Goal: Transaction & Acquisition: Purchase product/service

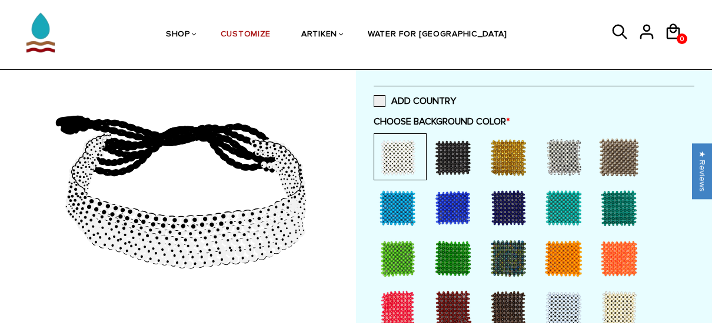
scroll to position [253, 0]
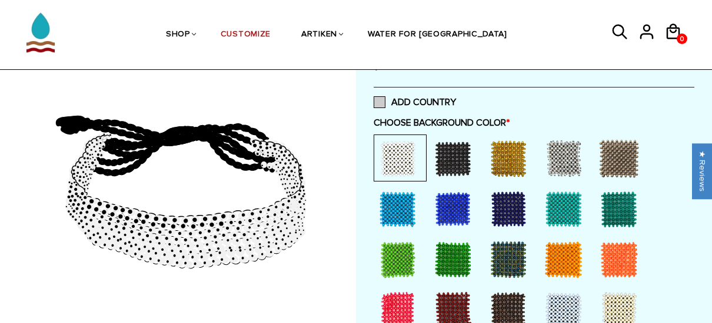
click at [382, 105] on span at bounding box center [379, 102] width 12 height 12
click at [456, 99] on input "ADD COUNTRY" at bounding box center [456, 99] width 0 height 0
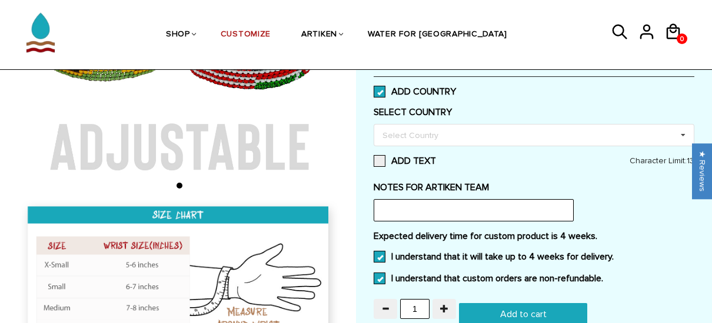
scroll to position [264, 0]
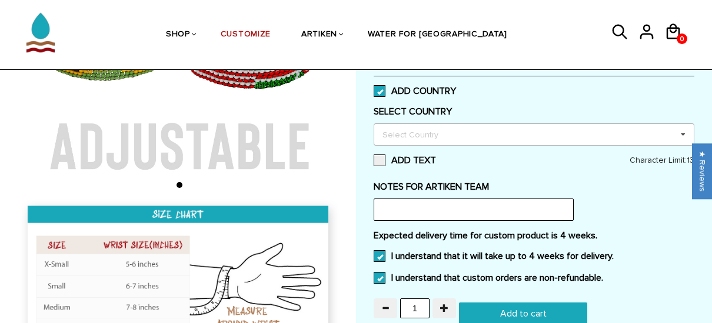
click at [684, 134] on icon at bounding box center [683, 135] width 18 height 22
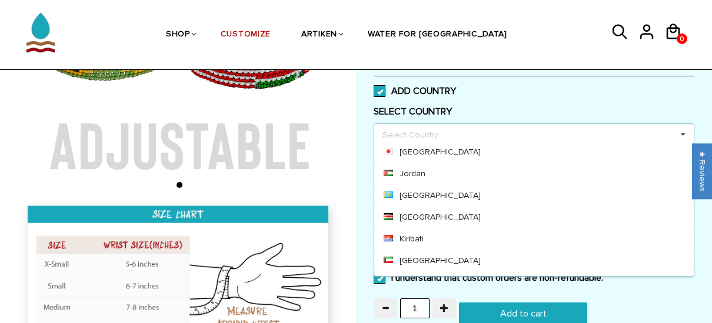
scroll to position [2453, 0]
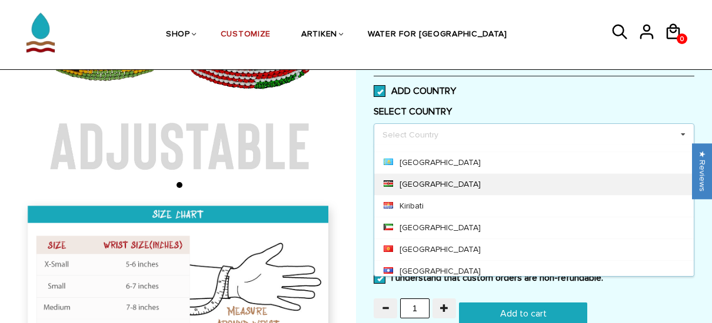
click at [400, 174] on div "[GEOGRAPHIC_DATA]" at bounding box center [533, 185] width 319 height 22
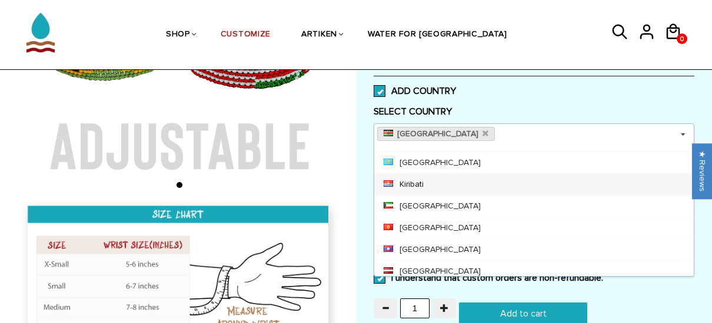
click at [683, 135] on icon at bounding box center [683, 135] width 18 height 22
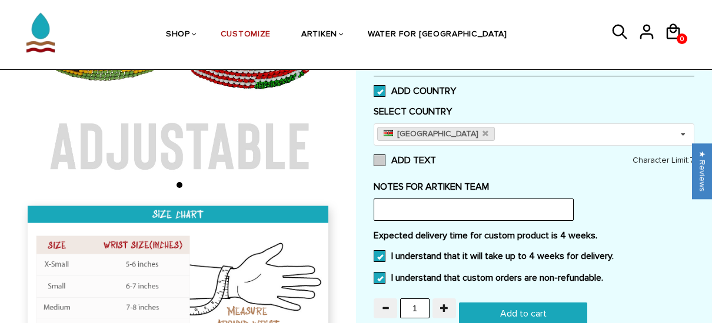
click at [379, 163] on span at bounding box center [379, 161] width 12 height 12
click at [436, 157] on input "ADD TEXT" at bounding box center [436, 157] width 0 height 0
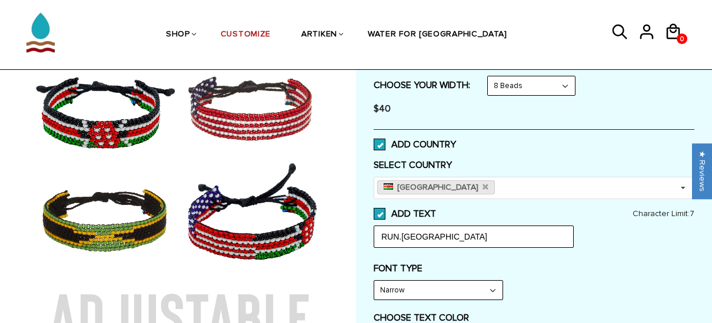
scroll to position [212, 0]
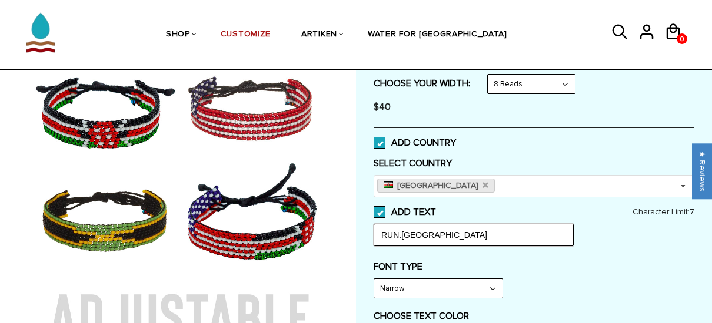
click at [429, 235] on input "RUN.GOA" at bounding box center [473, 235] width 200 height 22
type input "R"
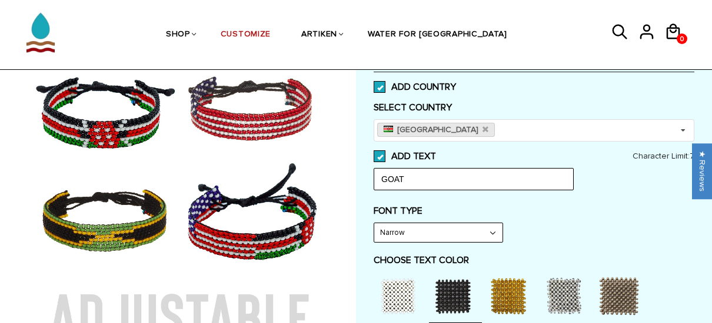
scroll to position [266, 0]
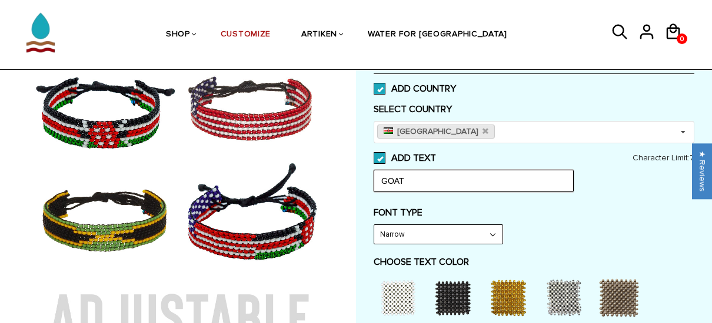
click at [403, 177] on input "GOAT" at bounding box center [473, 181] width 200 height 22
type input "G"
type input "T"
type input "D"
type input "GOAT"
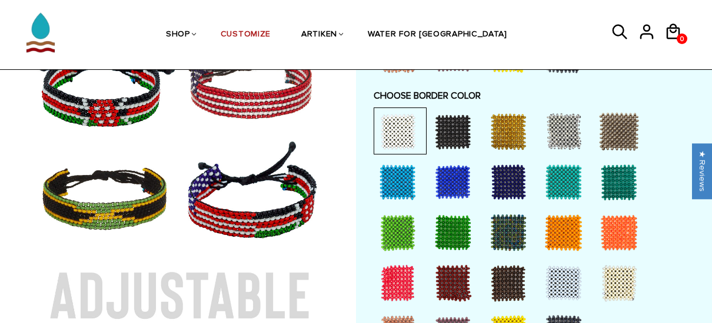
scroll to position [979, 0]
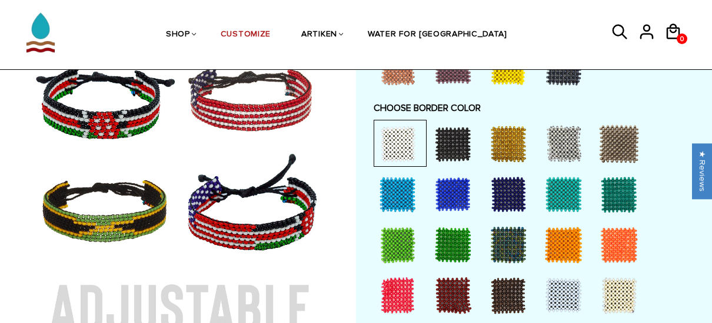
click at [408, 188] on div at bounding box center [397, 194] width 47 height 47
click at [398, 141] on div at bounding box center [397, 144] width 47 height 47
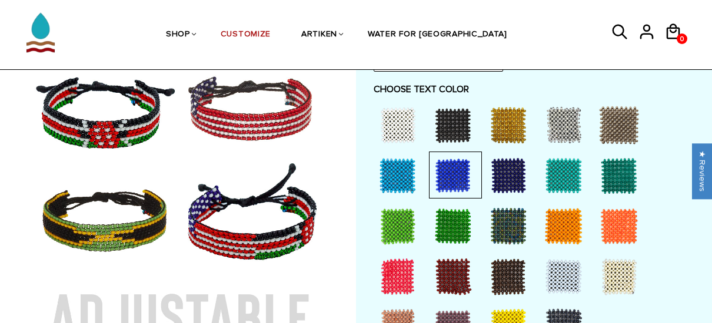
scroll to position [409, 0]
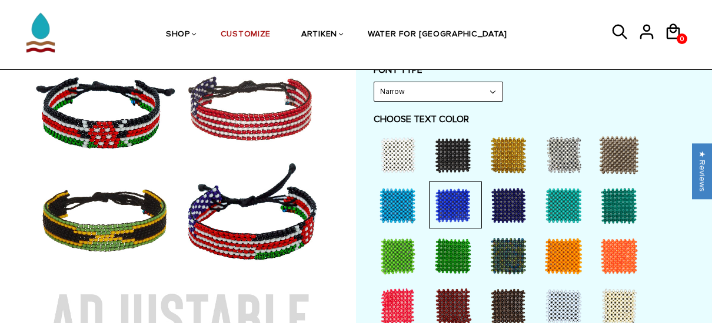
click at [457, 154] on div at bounding box center [452, 155] width 47 height 47
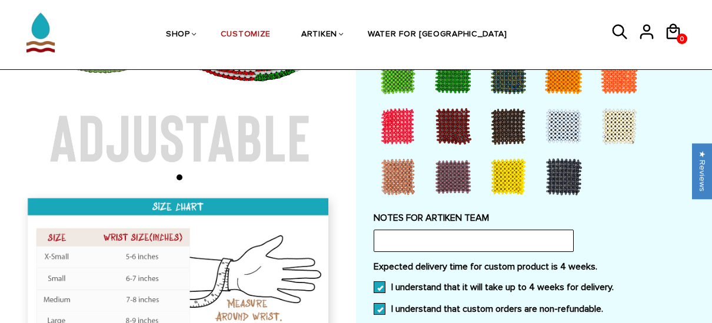
scroll to position [1151, 0]
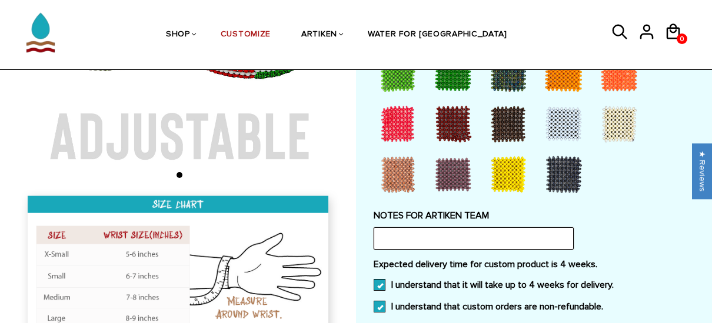
click at [466, 238] on input "text" at bounding box center [473, 239] width 200 height 22
click at [551, 238] on input "light gray with words THE (it will be behind the word GOAT)" at bounding box center [473, 239] width 200 height 22
click at [567, 237] on input "light gray with words THE (it will be behind the word GOAT) Just like BRA-A" at bounding box center [473, 239] width 200 height 22
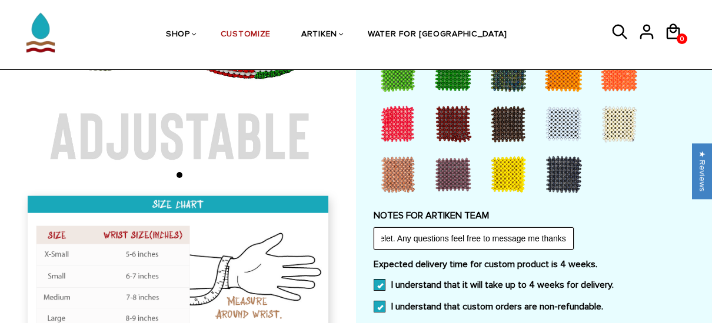
click at [414, 236] on input "light gray with words THE (it will be behind the word GOAT) Just like BRA-A-Tod…" at bounding box center [473, 239] width 200 height 22
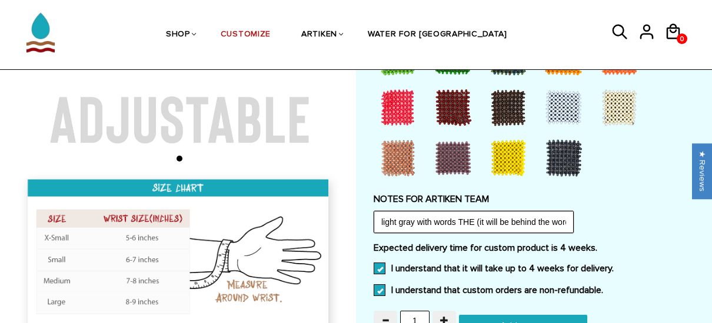
scroll to position [1165, 0]
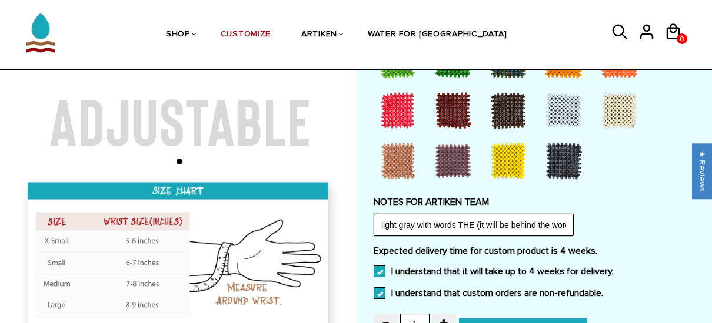
click at [544, 224] on input "light gray with words THE (it will be behind the word GOAT) Just like BRA-A-Tod…" at bounding box center [473, 225] width 200 height 22
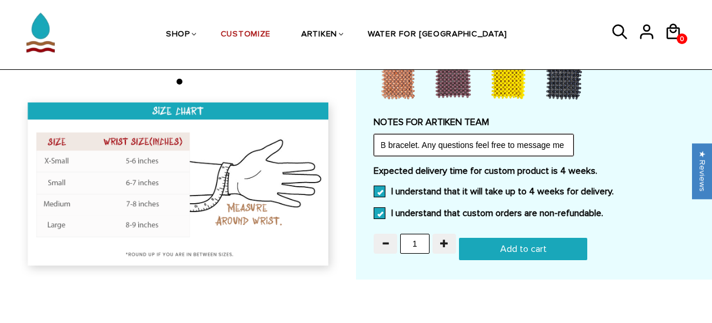
scroll to position [1247, 0]
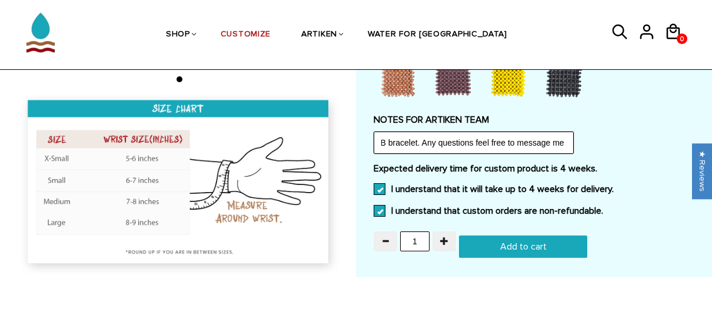
type input "light gray with words THE (it will be behind the word GOAT but bigger) Just lik…"
click at [532, 238] on input "Add to cart" at bounding box center [523, 247] width 128 height 22
type input "Add to cart"
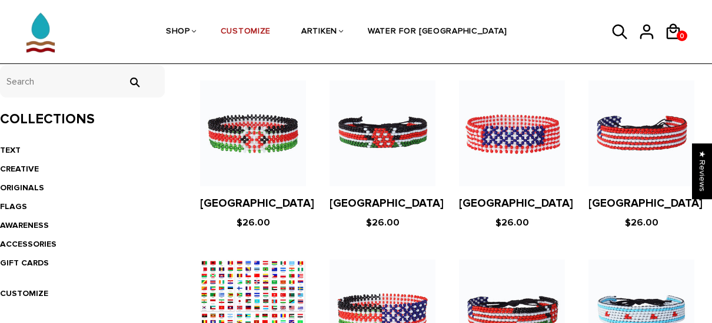
scroll to position [252, 0]
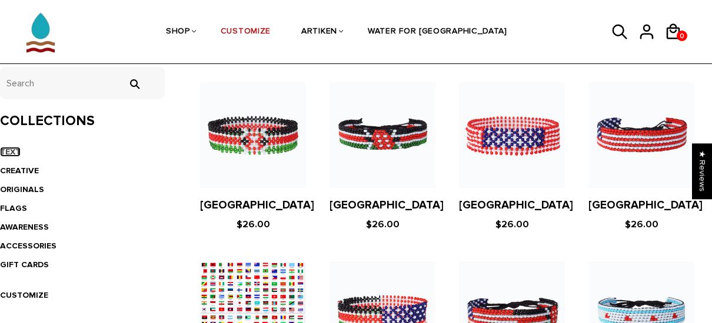
click at [12, 155] on link "TEXT" at bounding box center [10, 152] width 21 height 10
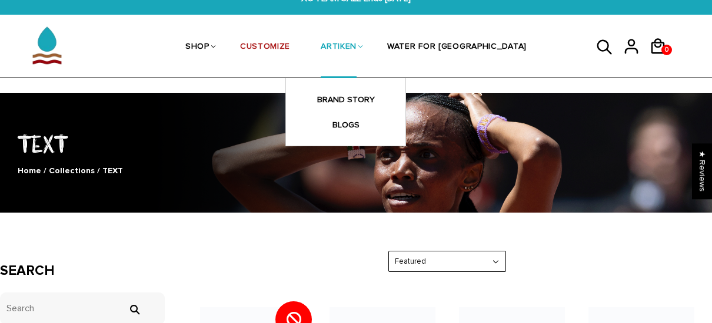
scroll to position [29, 0]
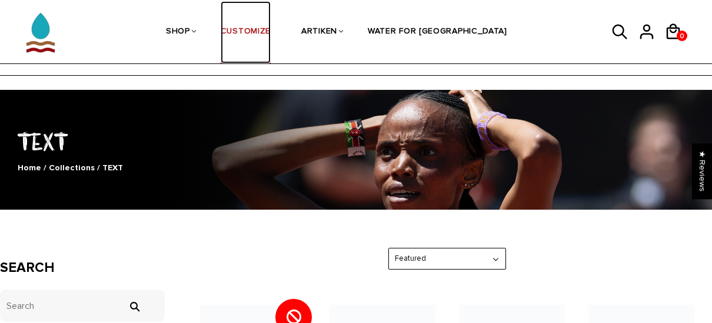
click at [271, 30] on link "CUSTOMIZE" at bounding box center [246, 32] width 50 height 62
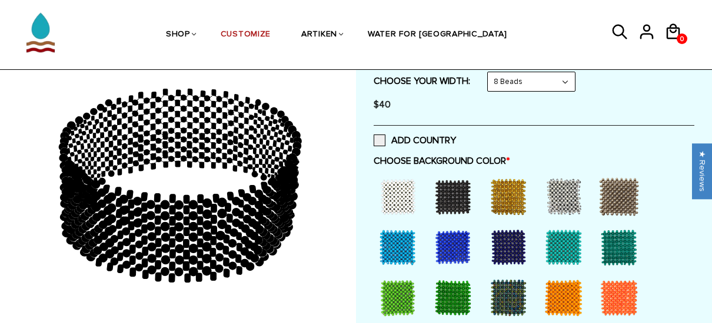
scroll to position [264, 0]
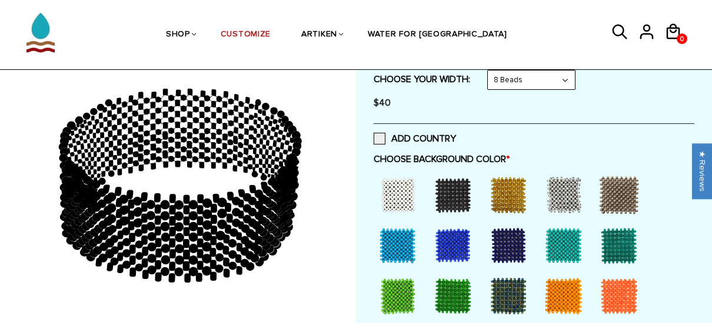
click at [448, 239] on div at bounding box center [452, 245] width 47 height 47
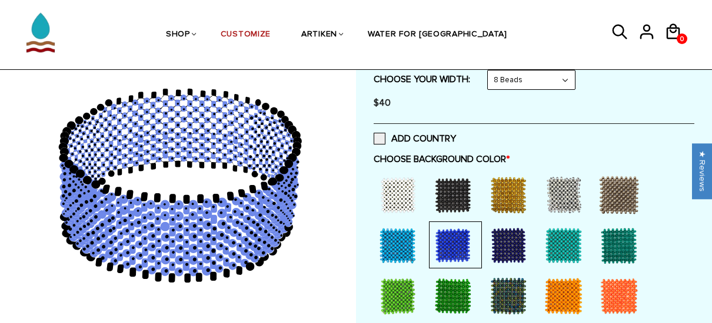
click at [518, 243] on div at bounding box center [508, 245] width 47 height 47
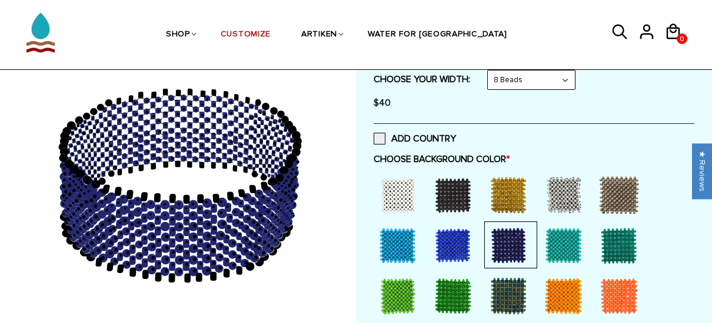
click at [459, 192] on div at bounding box center [452, 195] width 47 height 47
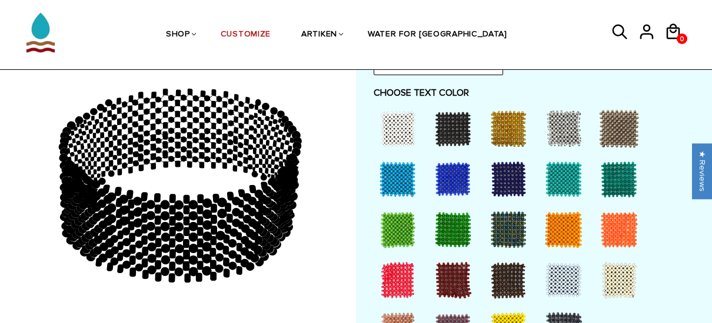
scroll to position [715, 0]
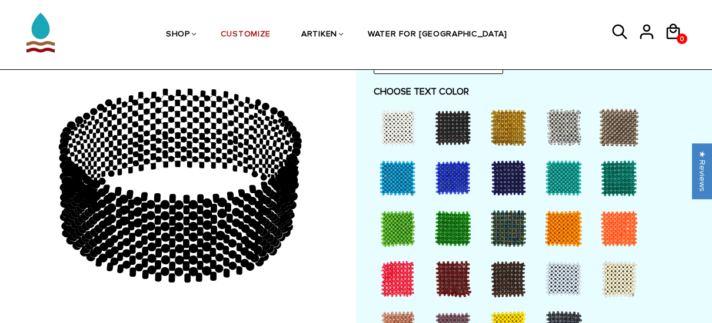
click at [391, 177] on div at bounding box center [397, 178] width 47 height 47
click at [398, 178] on div at bounding box center [397, 178] width 47 height 47
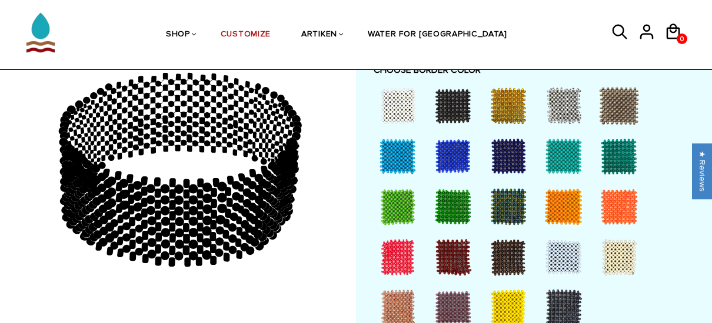
scroll to position [1020, 0]
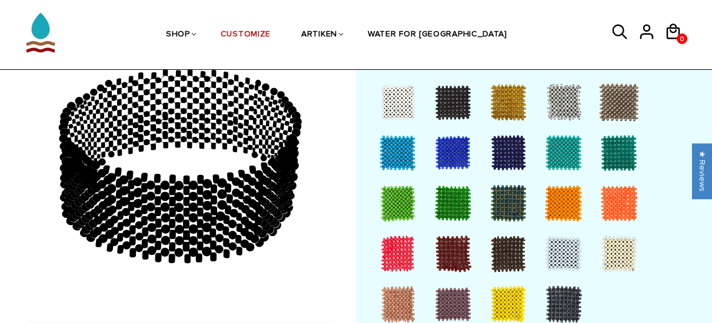
click at [558, 164] on div at bounding box center [563, 152] width 47 height 47
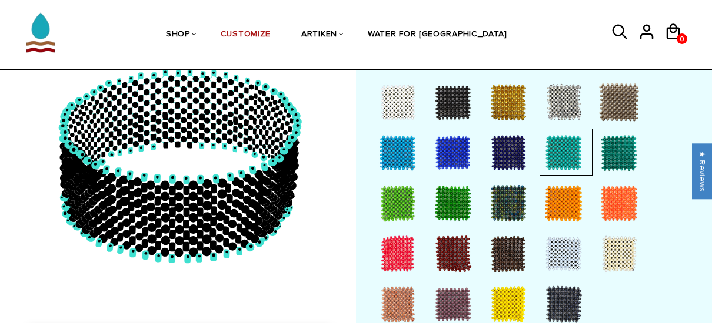
click at [560, 192] on div at bounding box center [563, 203] width 47 height 47
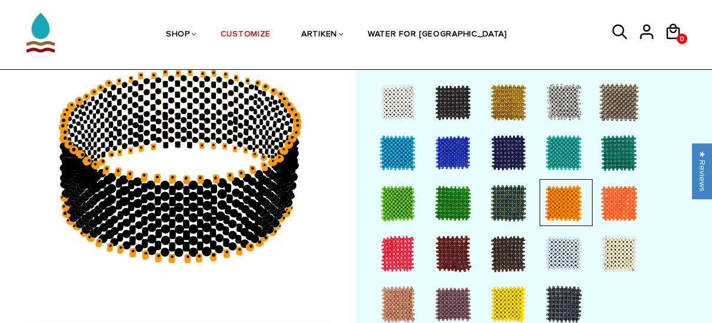
click at [508, 194] on div at bounding box center [508, 203] width 47 height 47
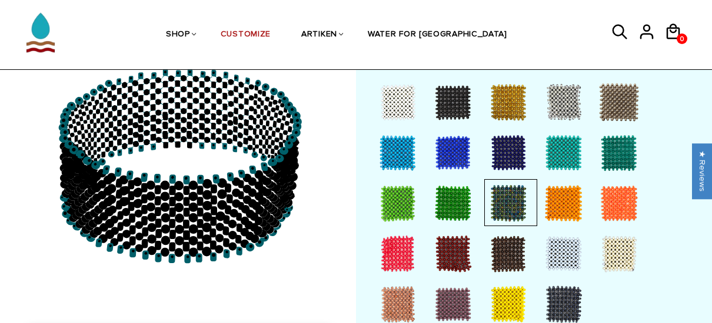
click at [458, 196] on div at bounding box center [452, 203] width 47 height 47
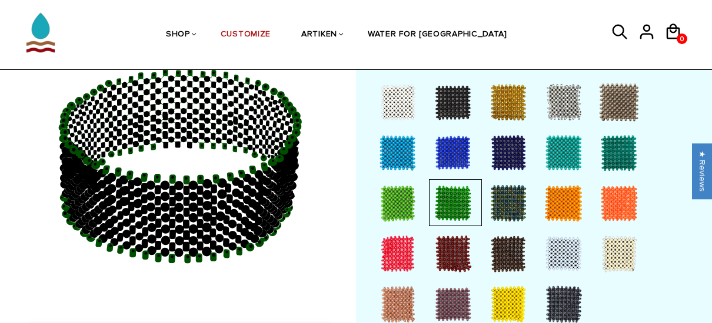
click at [401, 202] on div at bounding box center [397, 203] width 47 height 47
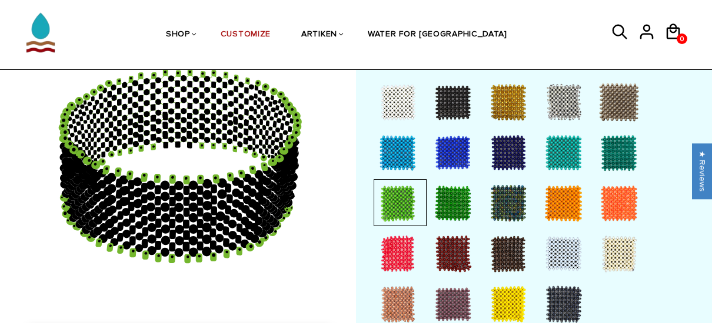
click at [399, 248] on div at bounding box center [397, 254] width 47 height 47
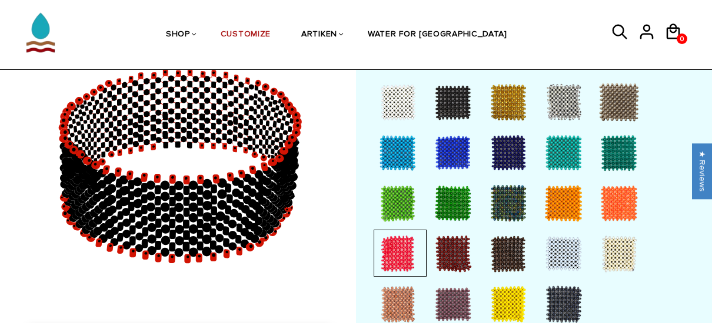
click at [449, 251] on div at bounding box center [452, 254] width 47 height 47
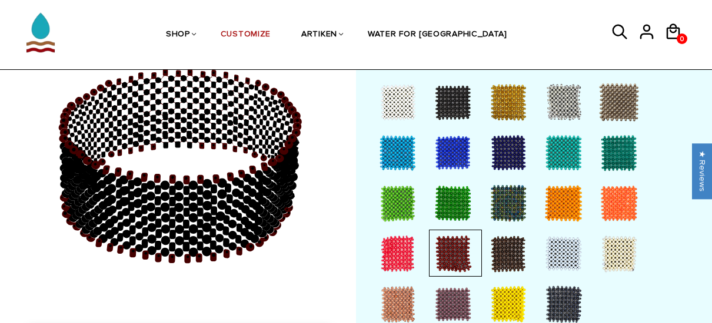
click at [607, 252] on div at bounding box center [618, 254] width 47 height 47
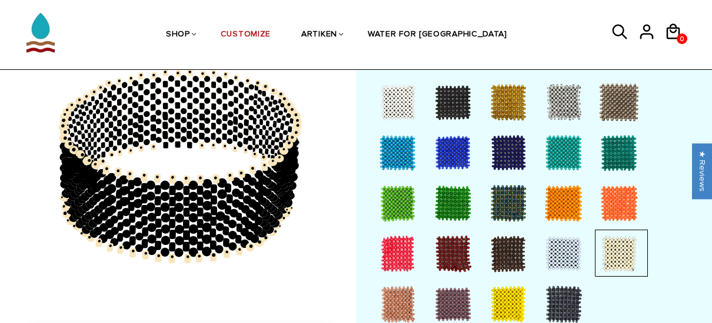
click at [557, 299] on div at bounding box center [563, 304] width 47 height 47
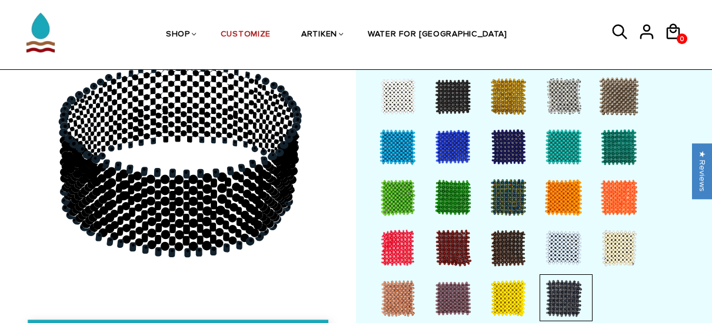
scroll to position [1026, 0]
click at [446, 85] on div at bounding box center [452, 96] width 47 height 47
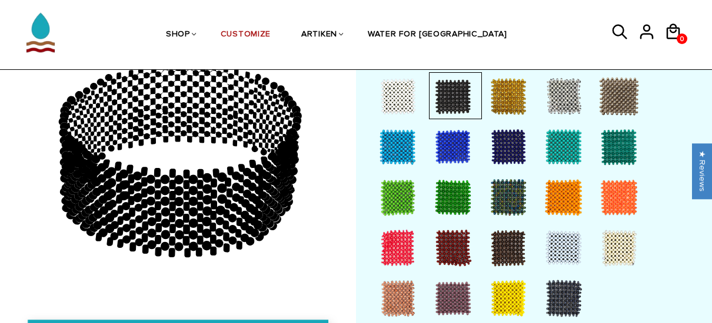
click at [571, 239] on div at bounding box center [563, 248] width 47 height 47
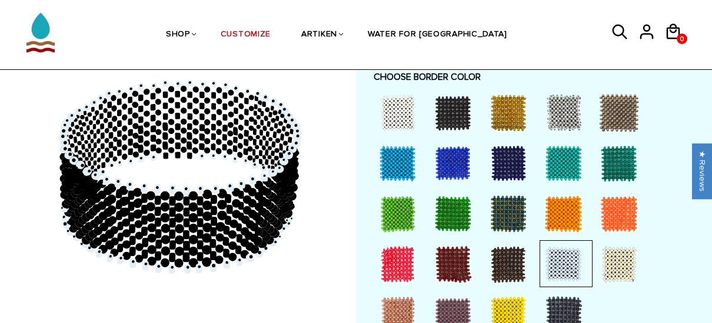
scroll to position [1009, 0]
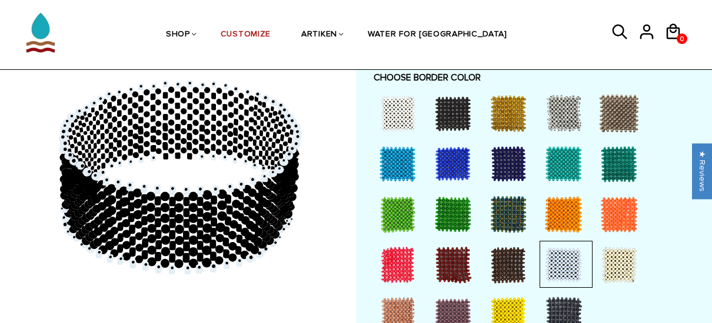
click at [401, 121] on div at bounding box center [397, 113] width 47 height 47
click at [451, 154] on div at bounding box center [452, 164] width 47 height 47
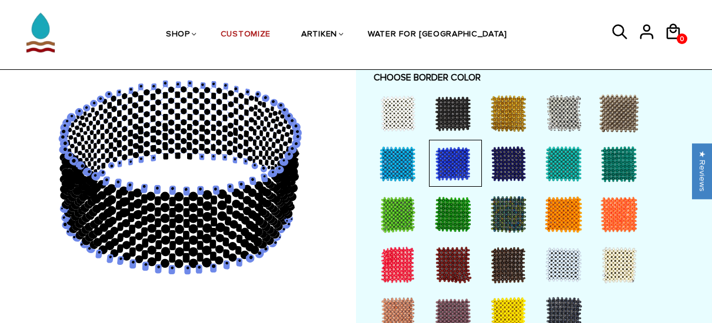
click at [502, 161] on div at bounding box center [508, 164] width 47 height 47
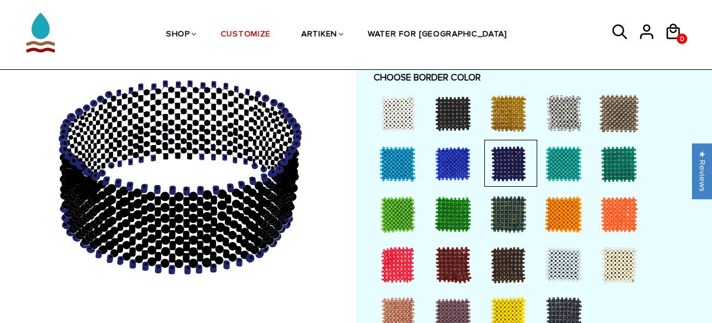
click at [448, 206] on div at bounding box center [452, 214] width 47 height 47
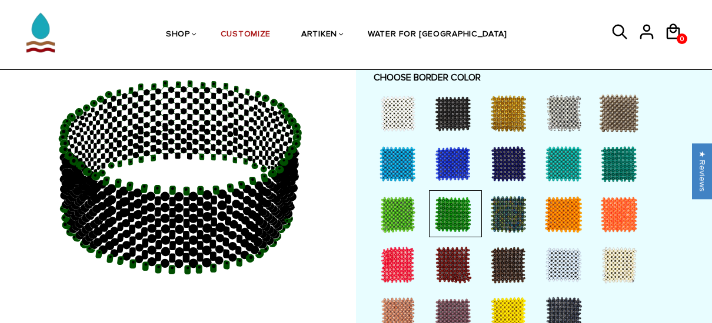
click at [561, 263] on div at bounding box center [563, 265] width 47 height 47
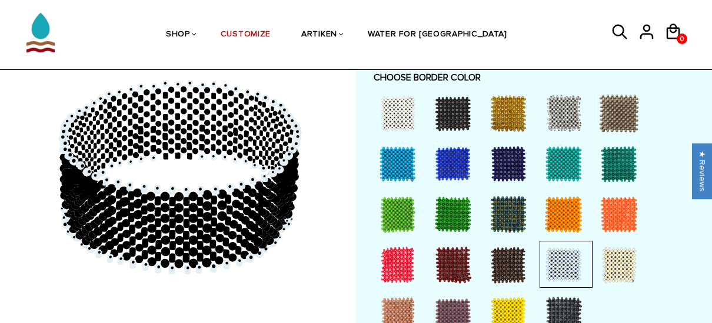
click at [561, 215] on div at bounding box center [563, 214] width 47 height 47
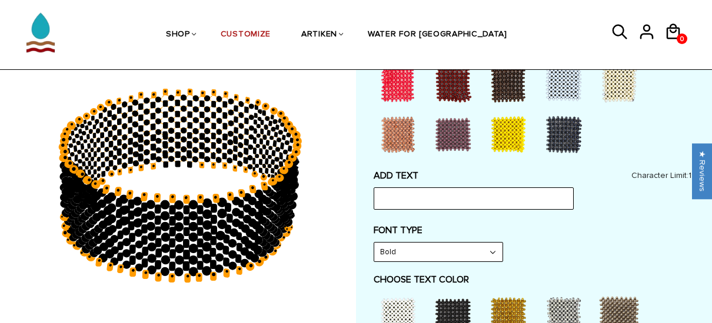
scroll to position [535, 0]
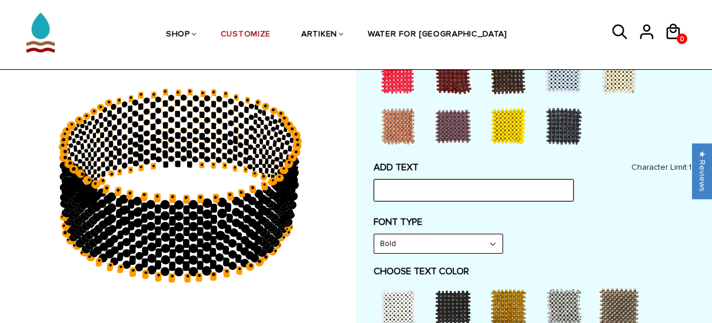
click at [440, 194] on input "text" at bounding box center [473, 190] width 200 height 22
type input "J"
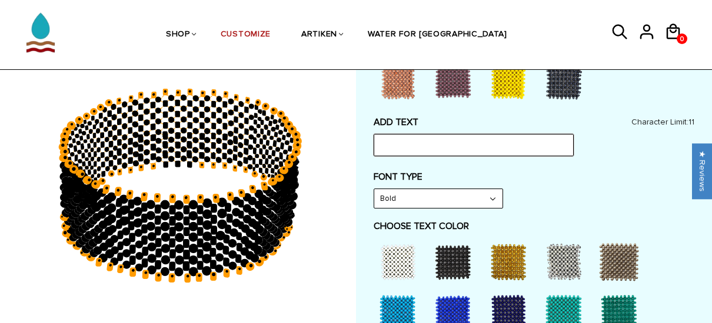
scroll to position [581, 0]
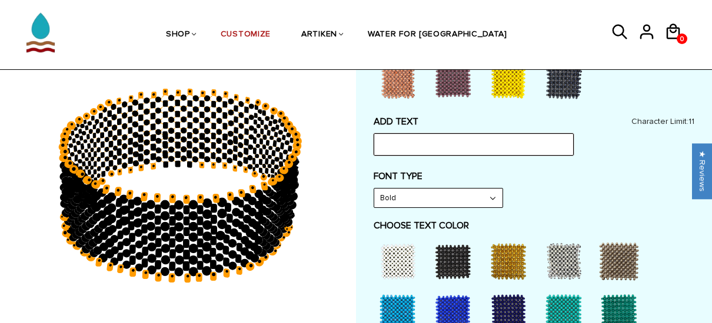
click at [412, 143] on input "text" at bounding box center [473, 145] width 200 height 22
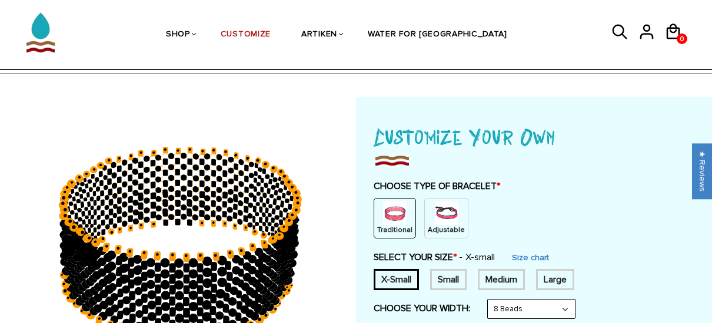
scroll to position [46, 0]
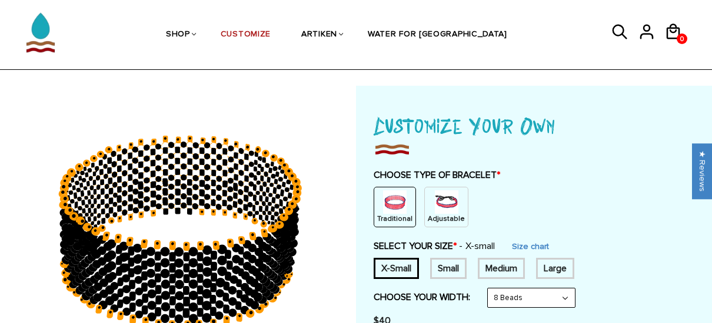
click at [441, 212] on img at bounding box center [447, 203] width 24 height 24
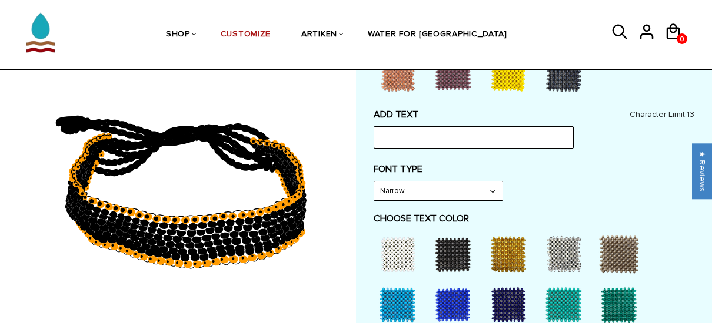
scroll to position [556, 0]
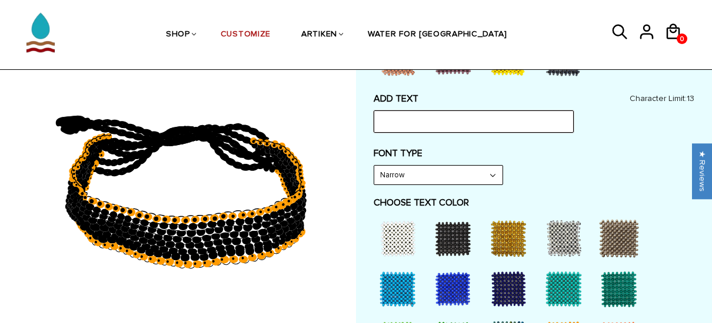
click at [425, 123] on input "text" at bounding box center [473, 122] width 200 height 22
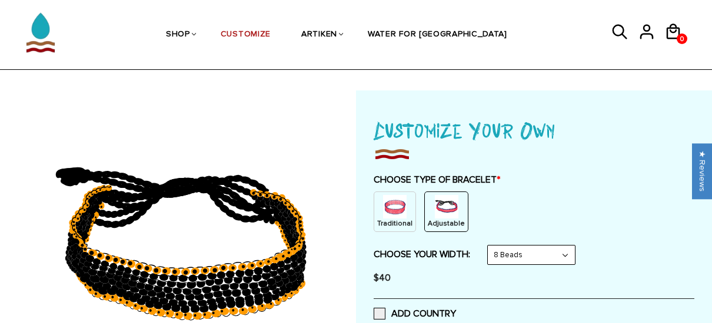
scroll to position [0, 0]
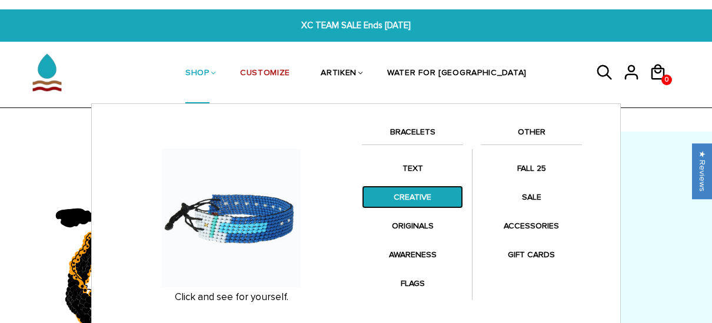
click at [409, 196] on link "CREATIVE" at bounding box center [412, 197] width 101 height 23
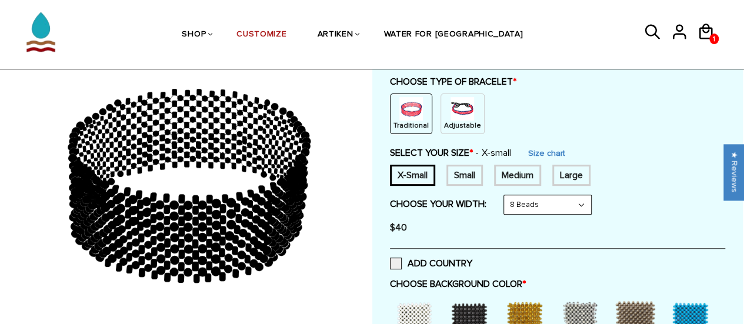
scroll to position [139, 0]
click at [458, 114] on img at bounding box center [463, 110] width 24 height 24
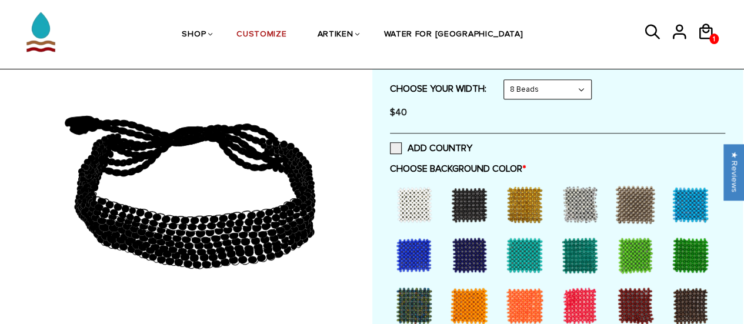
scroll to position [208, 0]
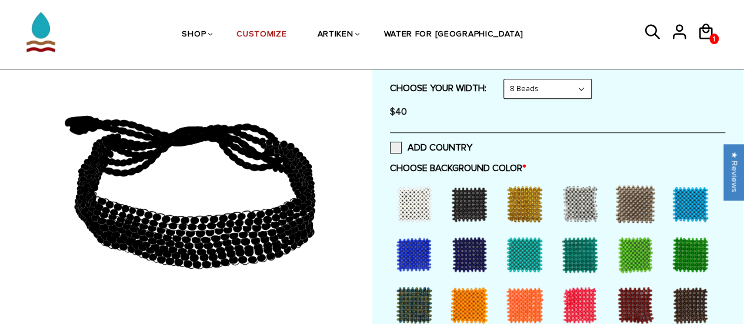
click at [394, 143] on span at bounding box center [396, 148] width 12 height 12
click at [472, 144] on input "ADD COUNTRY" at bounding box center [472, 144] width 0 height 0
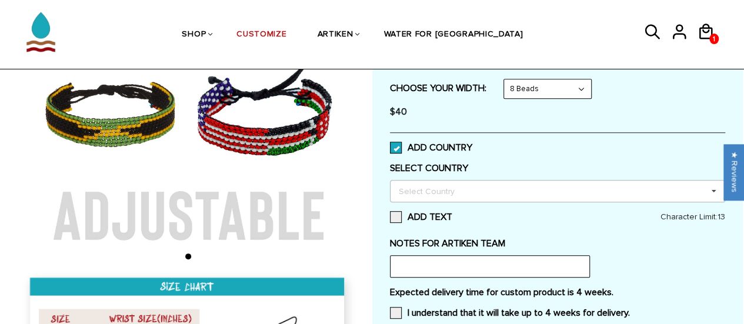
click at [711, 189] on icon at bounding box center [714, 192] width 18 height 22
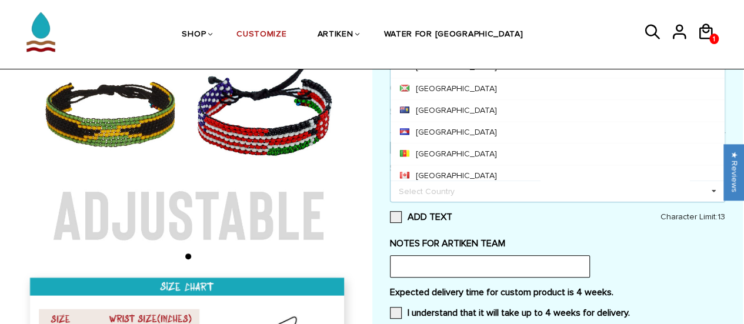
scroll to position [756, 0]
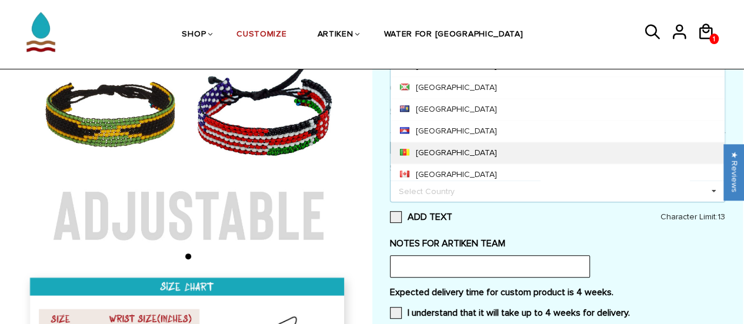
click at [549, 145] on div "Cameroon" at bounding box center [558, 153] width 334 height 22
click at [498, 192] on icon at bounding box center [501, 190] width 6 height 8
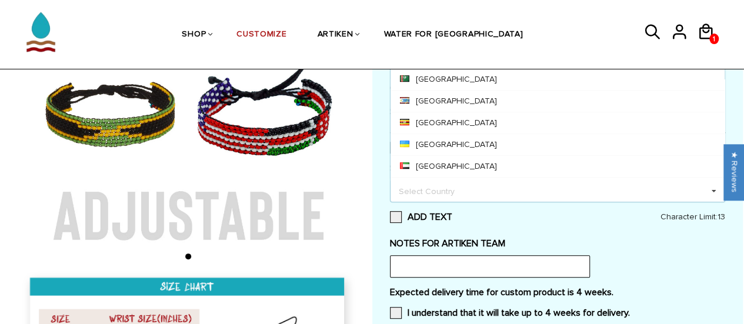
scroll to position [4906, 0]
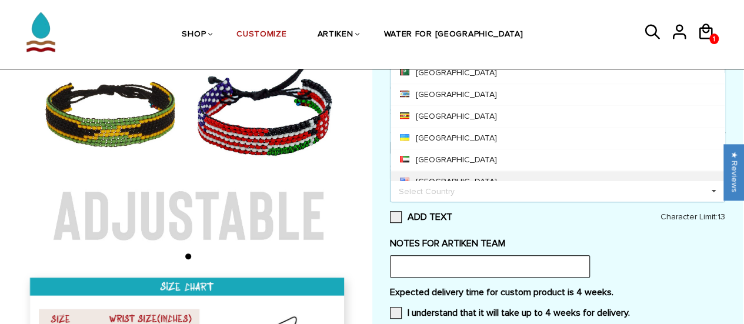
click at [447, 171] on div "United States" at bounding box center [558, 182] width 334 height 22
click at [393, 216] on span at bounding box center [396, 217] width 12 height 12
click at [452, 214] on input "ADD TEXT" at bounding box center [452, 214] width 0 height 0
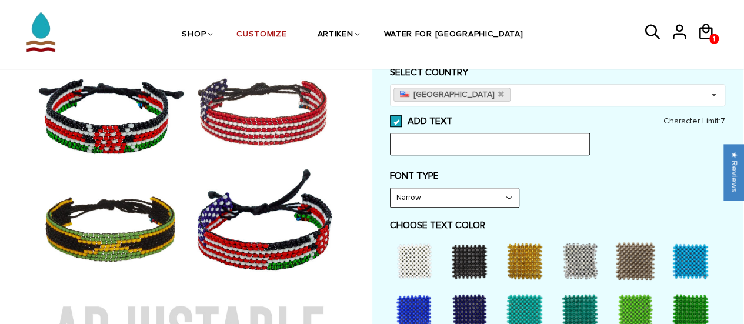
scroll to position [305, 0]
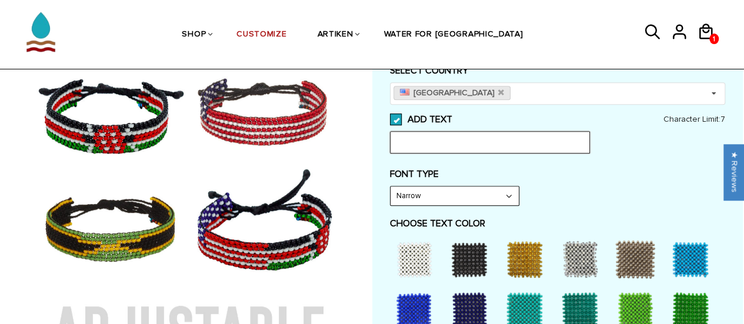
click at [417, 138] on input "text" at bounding box center [490, 142] width 200 height 22
click at [641, 184] on div "FONT TYPE Narrow Narrow Bold" at bounding box center [557, 187] width 335 height 38
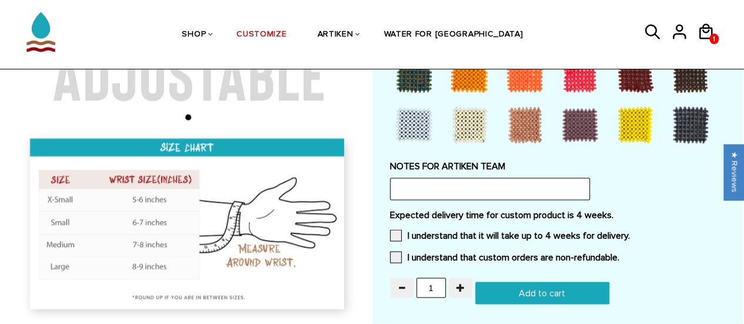
scroll to position [1047, 0]
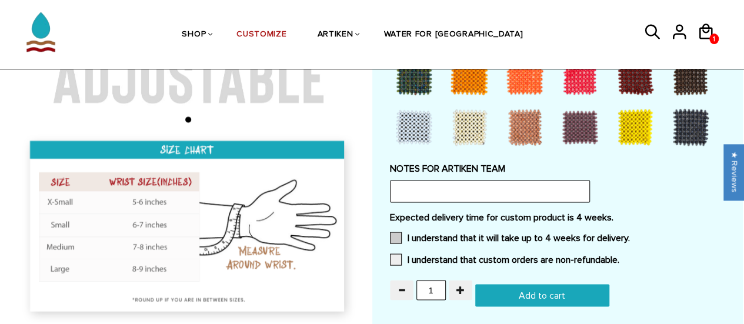
click at [399, 232] on span at bounding box center [396, 238] width 12 height 12
click at [630, 234] on input "I understand that it will take up to 4 weeks for delivery." at bounding box center [630, 234] width 0 height 0
click at [396, 255] on span at bounding box center [396, 259] width 12 height 12
click at [619, 256] on input "I understand that custom orders are non-refundable." at bounding box center [619, 256] width 0 height 0
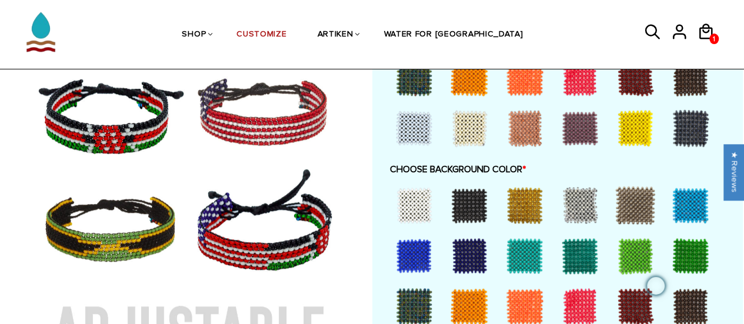
scroll to position [583, 0]
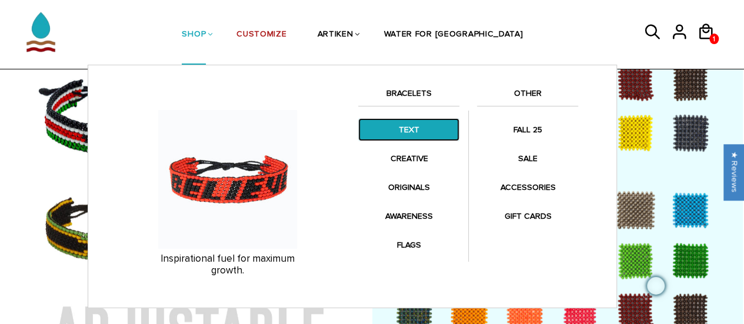
click at [414, 136] on link "TEXT" at bounding box center [408, 129] width 101 height 23
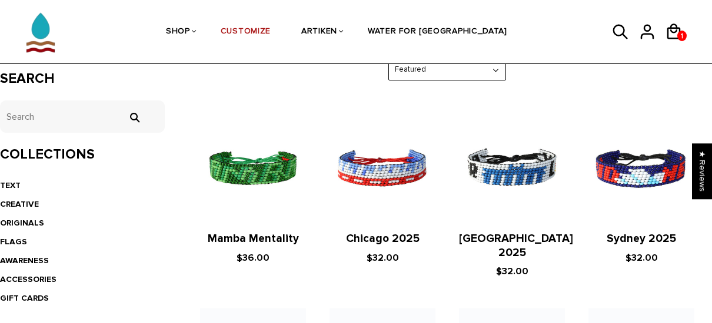
scroll to position [219, 0]
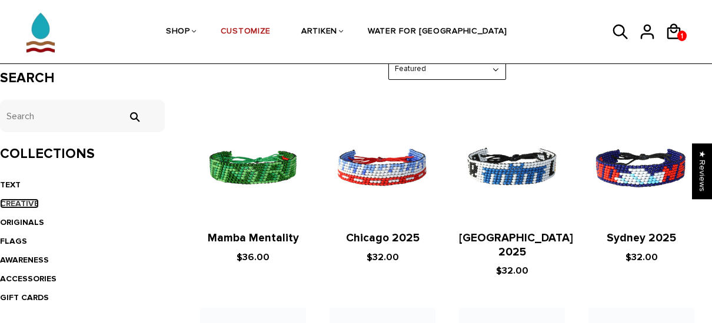
click at [28, 208] on link "CREATIVE" at bounding box center [19, 204] width 39 height 10
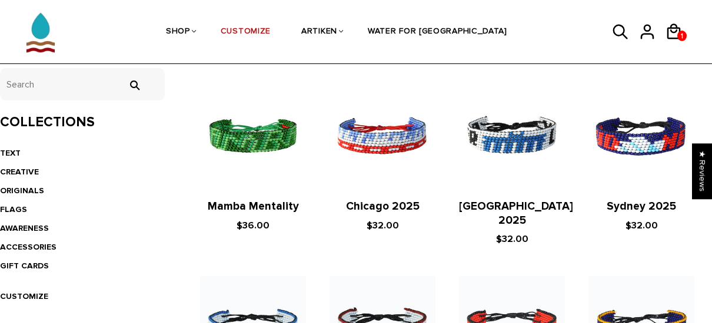
scroll to position [229, 0]
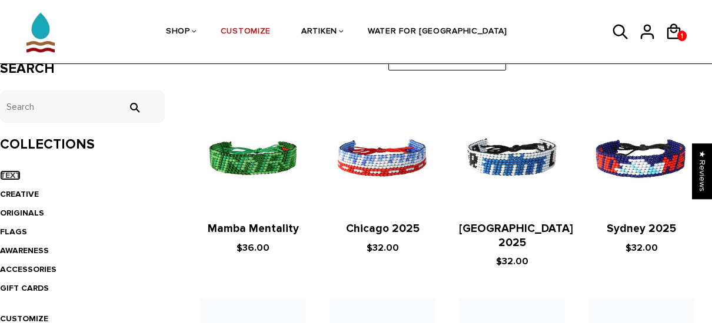
click at [16, 179] on link "TEXT" at bounding box center [10, 176] width 21 height 10
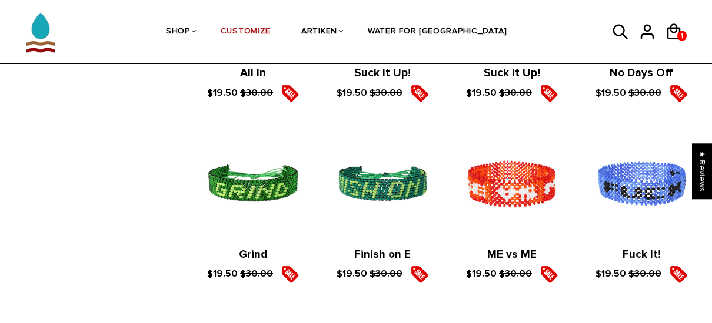
scroll to position [1827, 0]
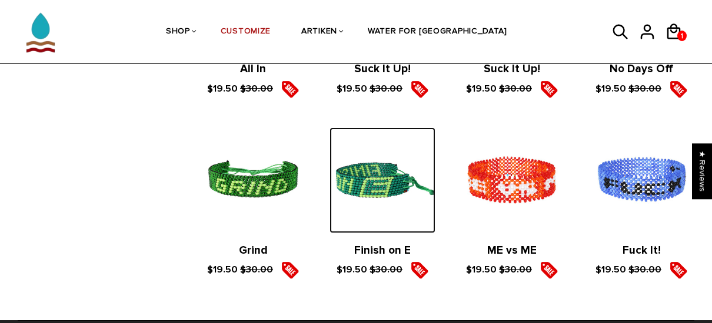
click at [369, 188] on img at bounding box center [382, 181] width 106 height 106
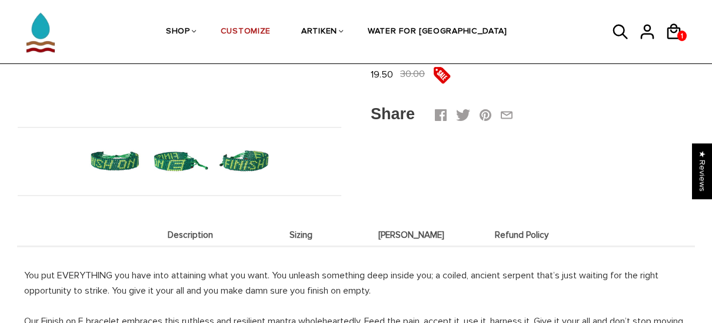
scroll to position [336, 0]
click at [246, 166] on img at bounding box center [244, 163] width 58 height 58
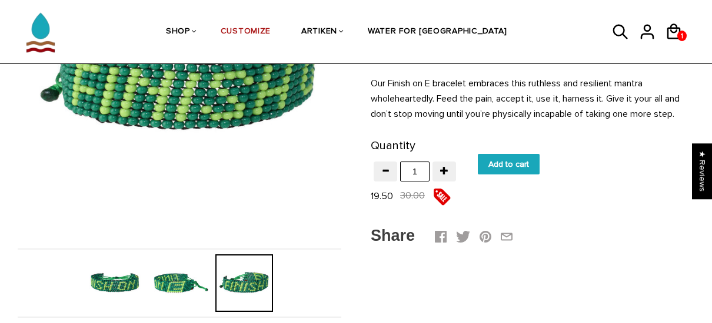
scroll to position [228, 0]
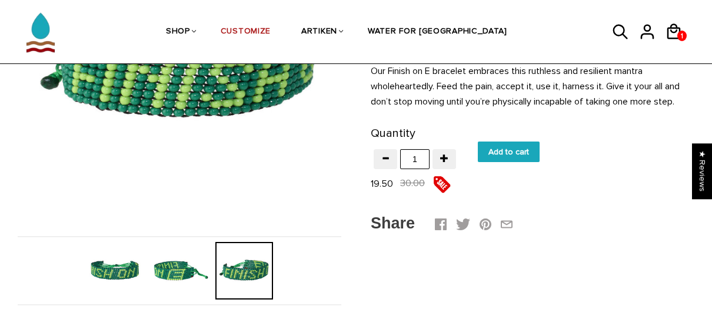
click at [168, 272] on img at bounding box center [180, 271] width 58 height 58
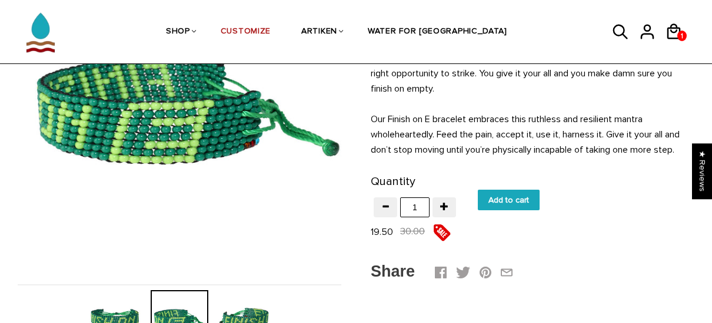
scroll to position [185, 0]
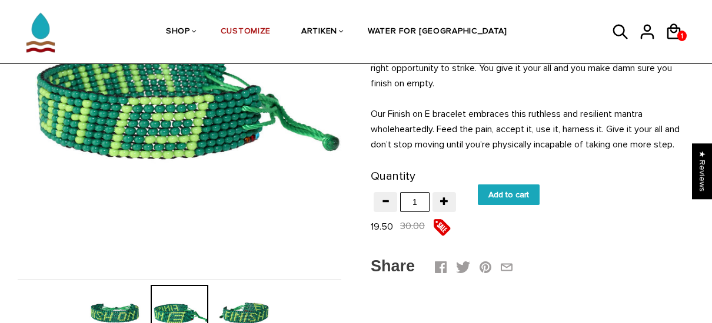
click at [509, 196] on input "Add to cart" at bounding box center [509, 195] width 62 height 21
type input "Add to cart"
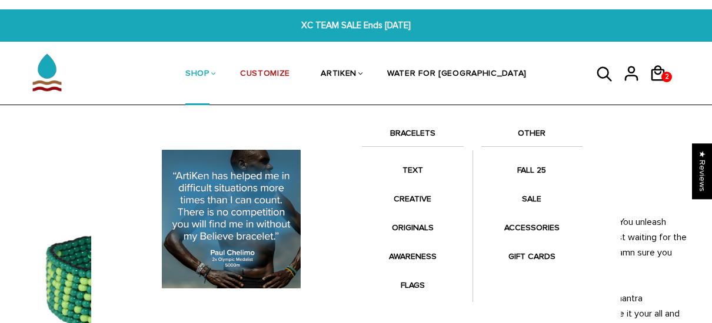
click at [209, 74] on link "SHOP" at bounding box center [197, 75] width 24 height 62
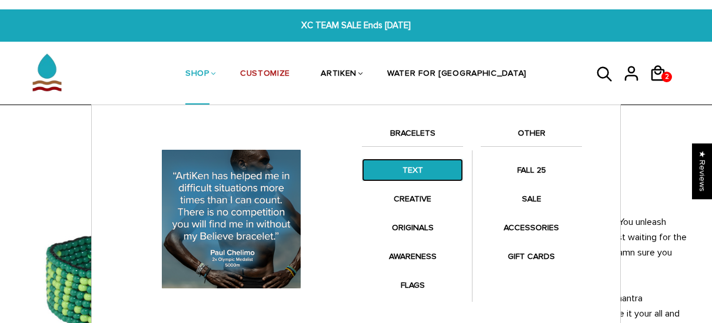
click at [409, 170] on link "TEXT" at bounding box center [412, 170] width 101 height 23
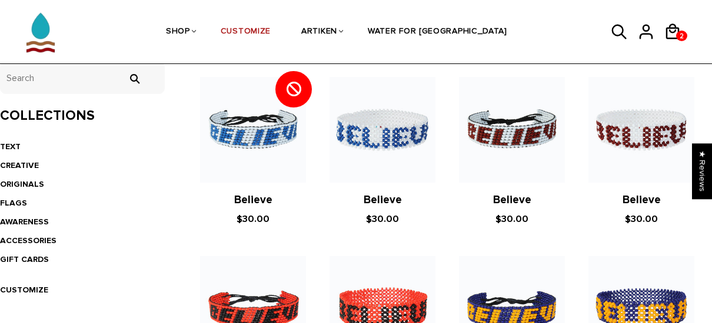
scroll to position [261, 0]
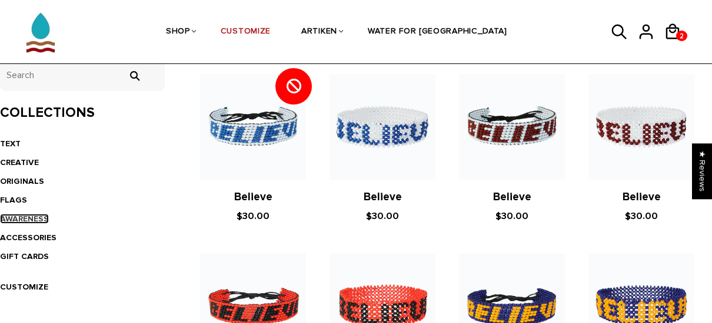
click at [15, 222] on link "AWARENESS" at bounding box center [24, 219] width 49 height 10
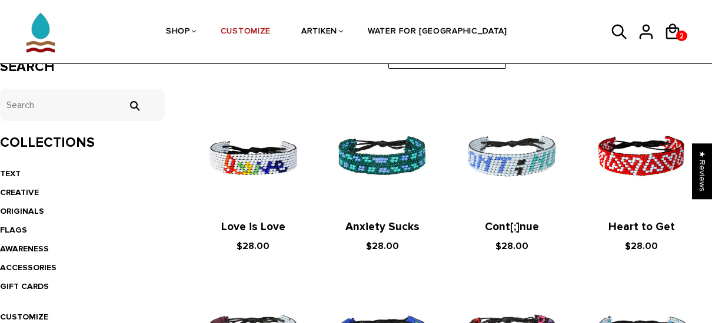
scroll to position [233, 0]
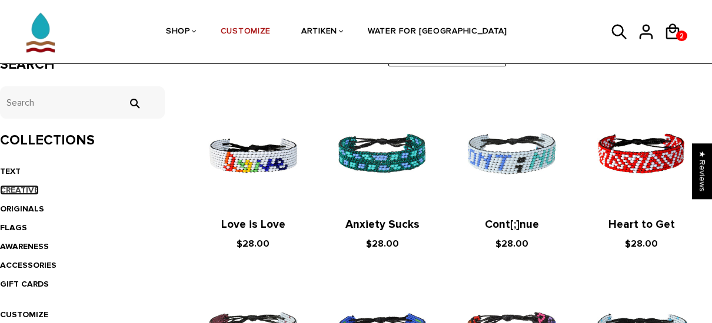
click at [19, 189] on link "CREATIVE" at bounding box center [19, 190] width 39 height 10
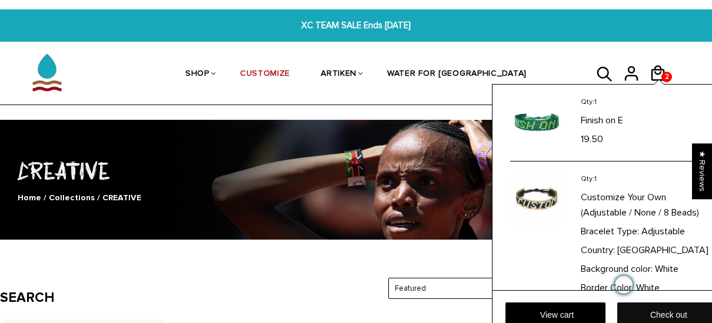
click at [652, 313] on link "Check out" at bounding box center [667, 316] width 100 height 26
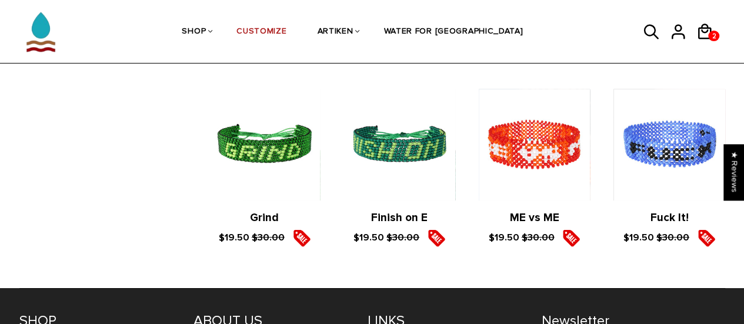
scroll to position [1915, 0]
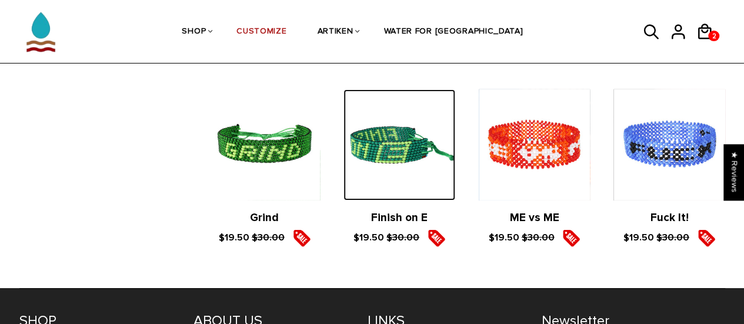
click at [395, 139] on img at bounding box center [398, 144] width 111 height 111
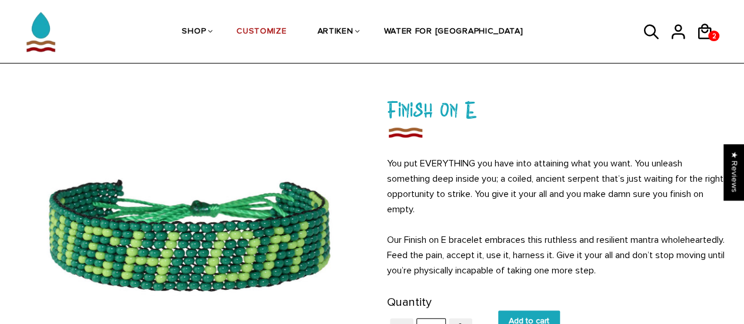
scroll to position [61, 0]
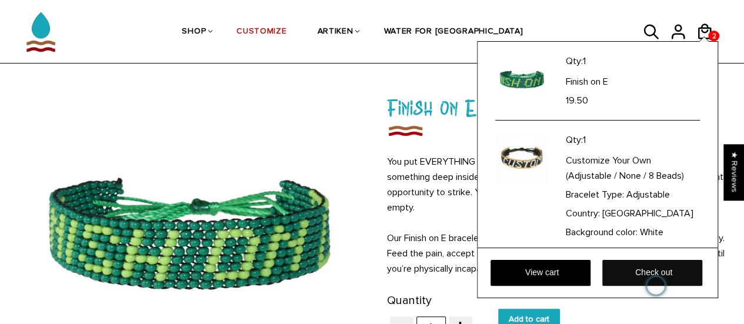
click at [675, 266] on link "Check out" at bounding box center [652, 273] width 100 height 26
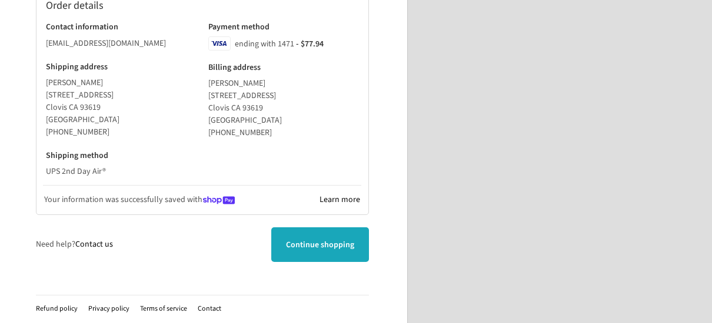
scroll to position [374, 0]
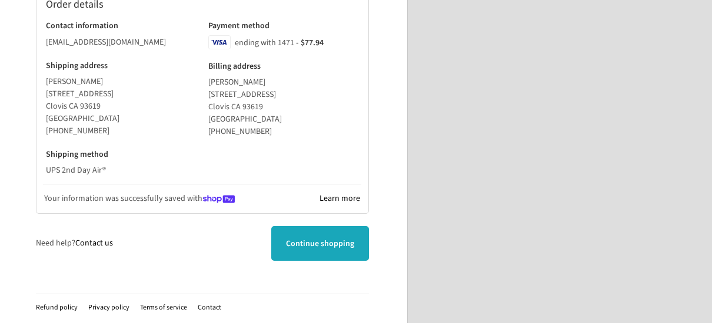
click at [89, 247] on link "Contact us" at bounding box center [94, 244] width 38 height 12
click at [181, 237] on div "Continue shopping Need help? Contact us" at bounding box center [202, 243] width 333 height 35
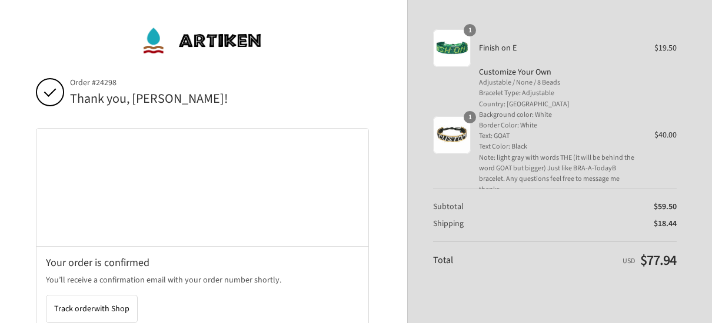
scroll to position [0, 0]
